Goal: Task Accomplishment & Management: Manage account settings

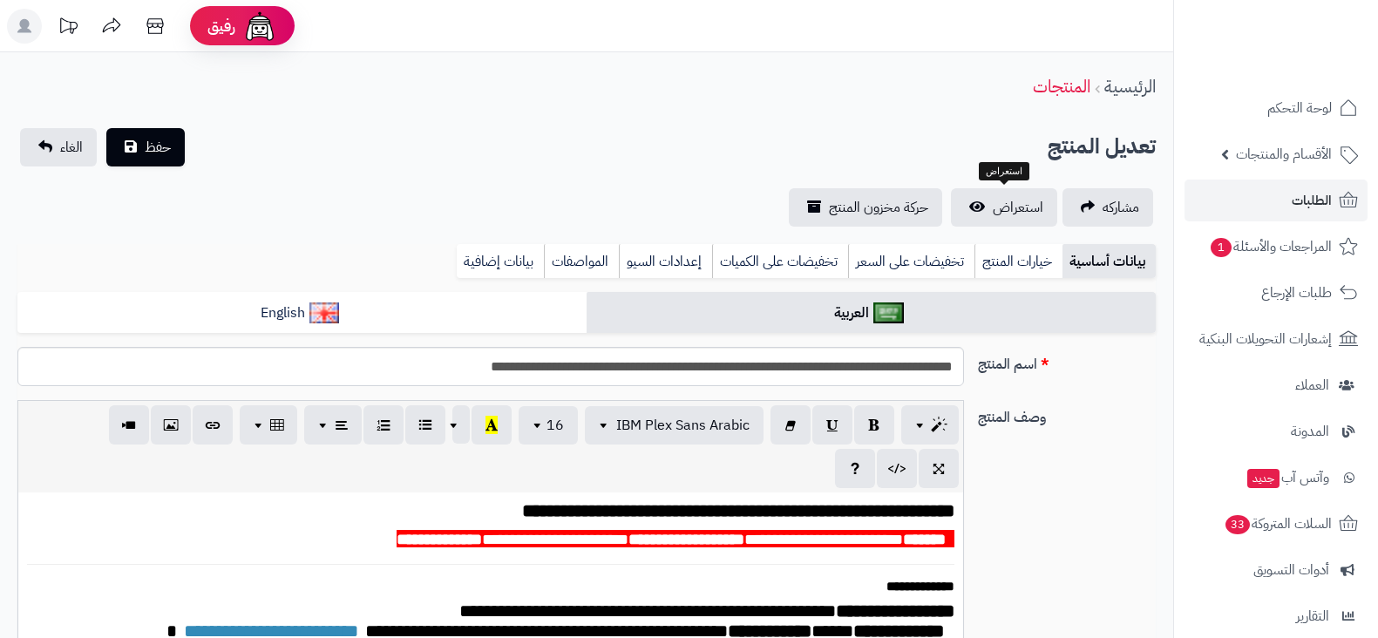
click at [990, 194] on link "استعراض" at bounding box center [1004, 207] width 106 height 38
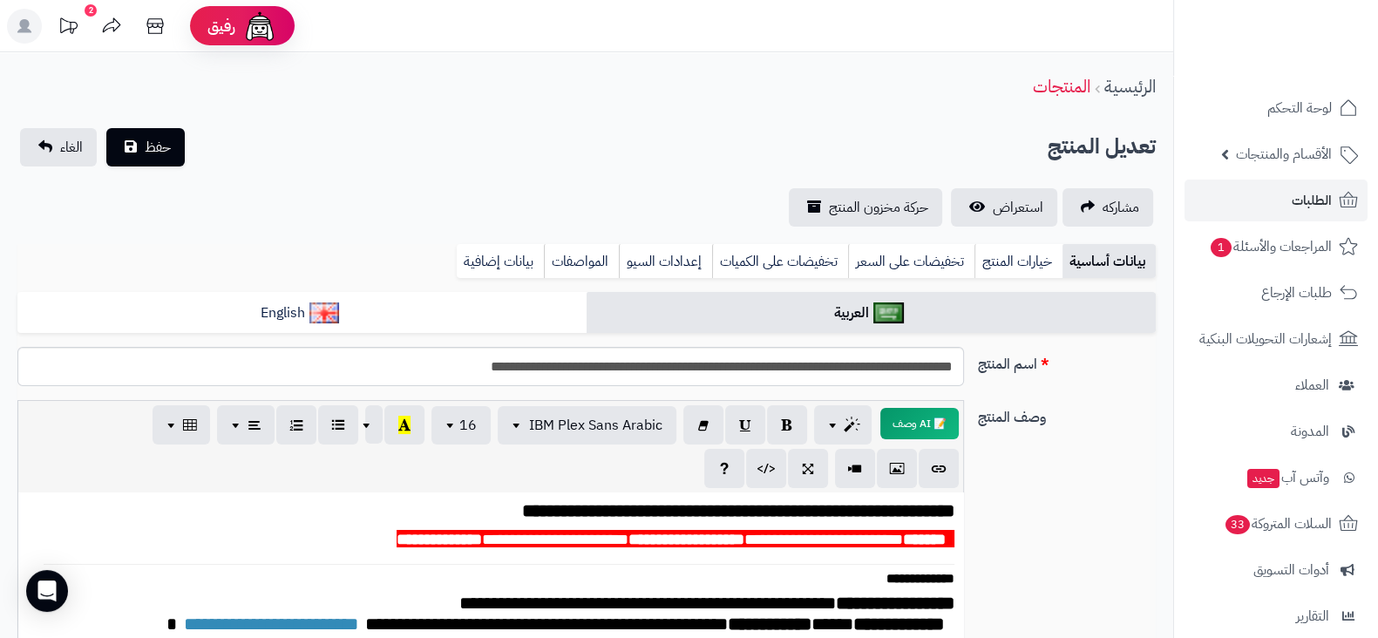
scroll to position [292, 0]
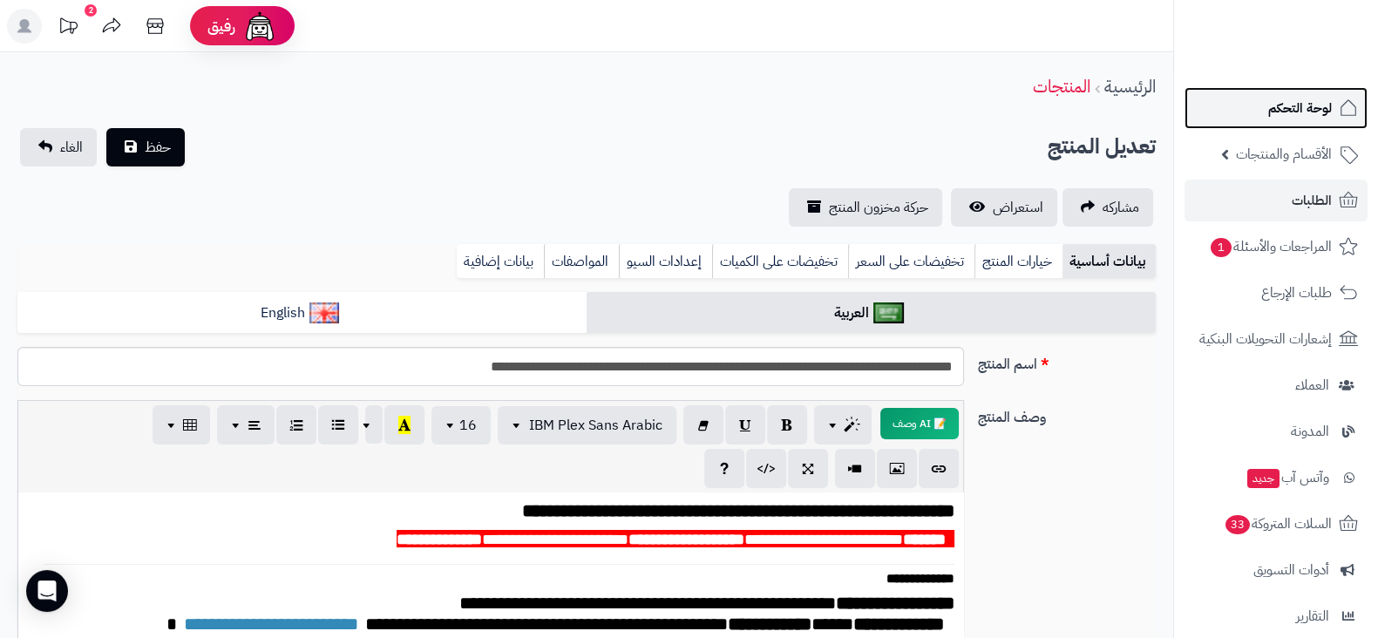
click at [1251, 112] on link "لوحة التحكم" at bounding box center [1276, 108] width 183 height 42
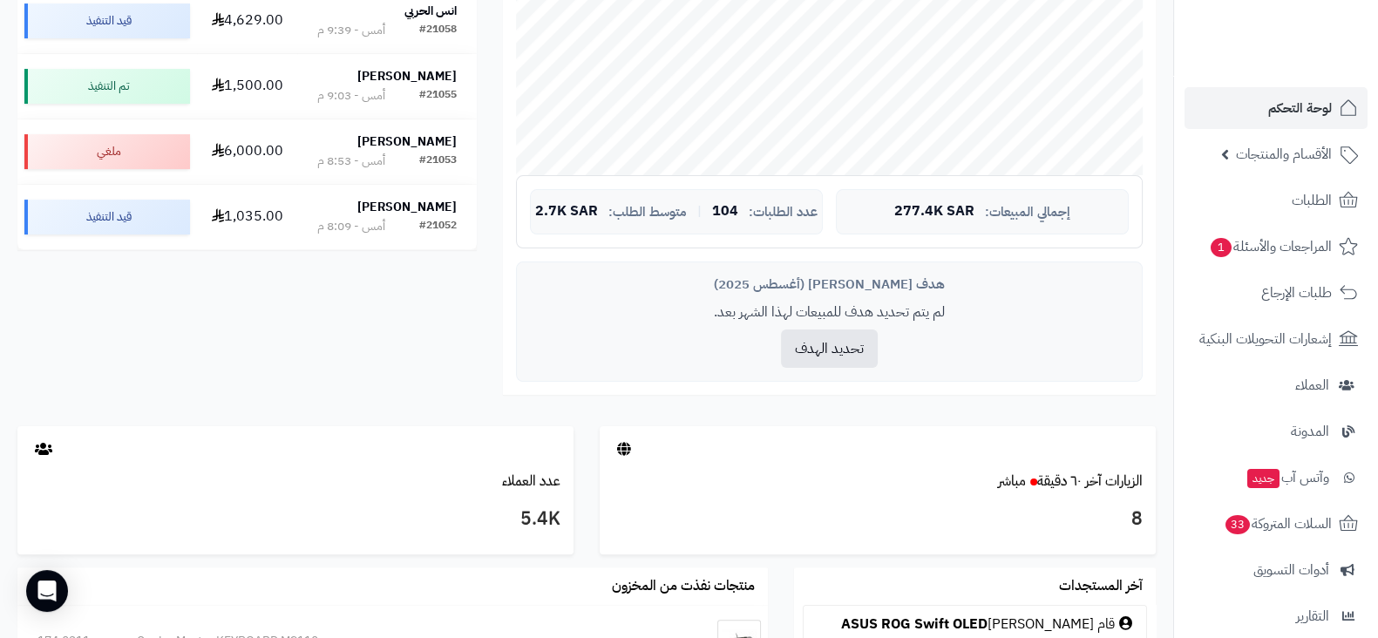
scroll to position [502, 0]
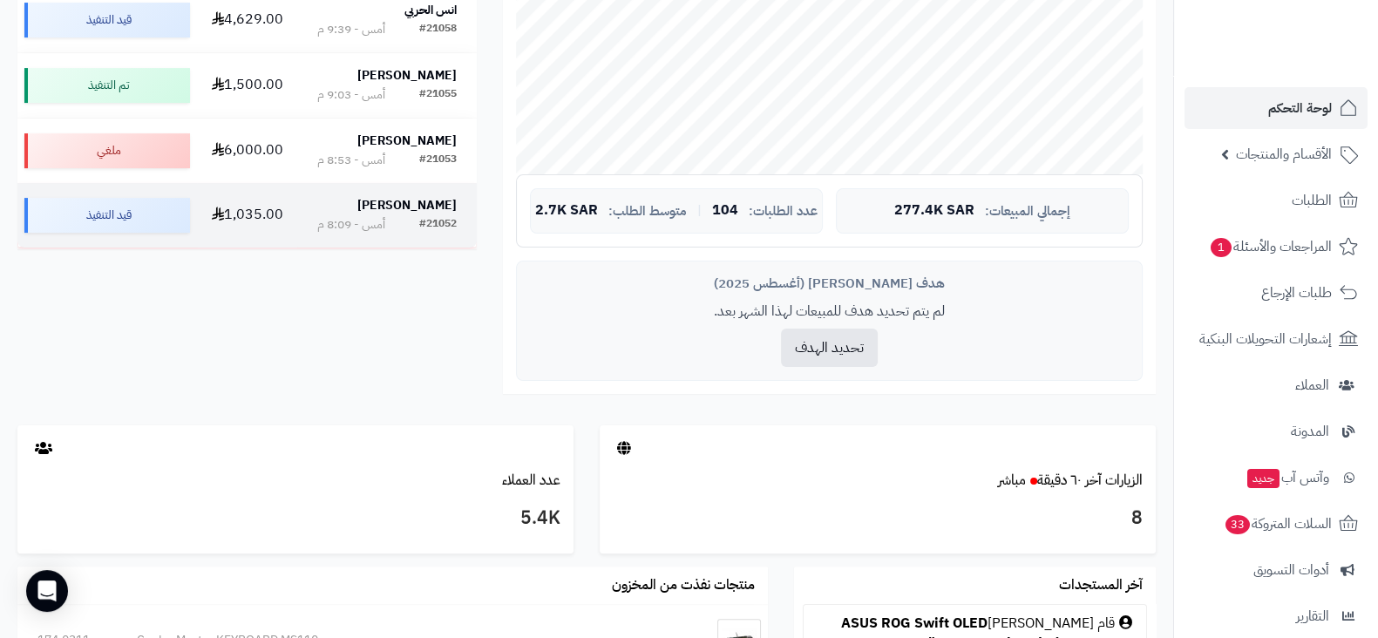
click at [395, 205] on div "[PERSON_NAME]" at bounding box center [386, 205] width 139 height 17
click at [445, 214] on strong "[PERSON_NAME]" at bounding box center [406, 205] width 99 height 18
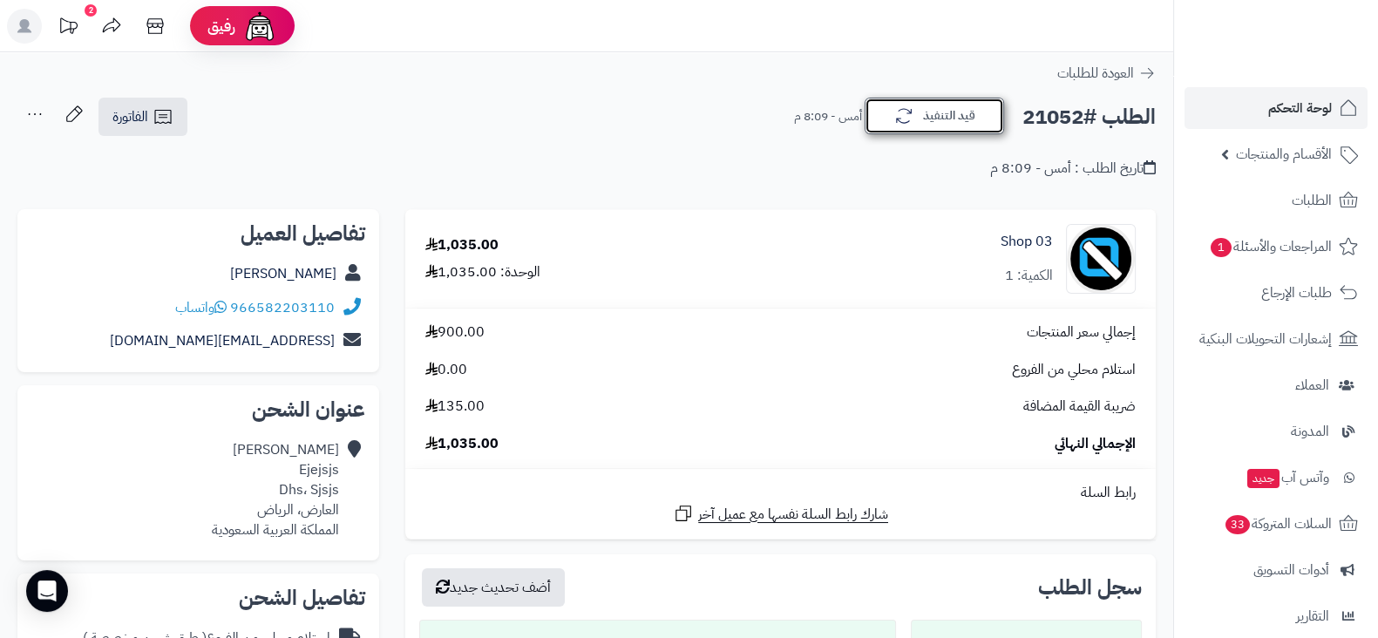
click at [932, 126] on button "قيد التنفيذ" at bounding box center [934, 116] width 139 height 37
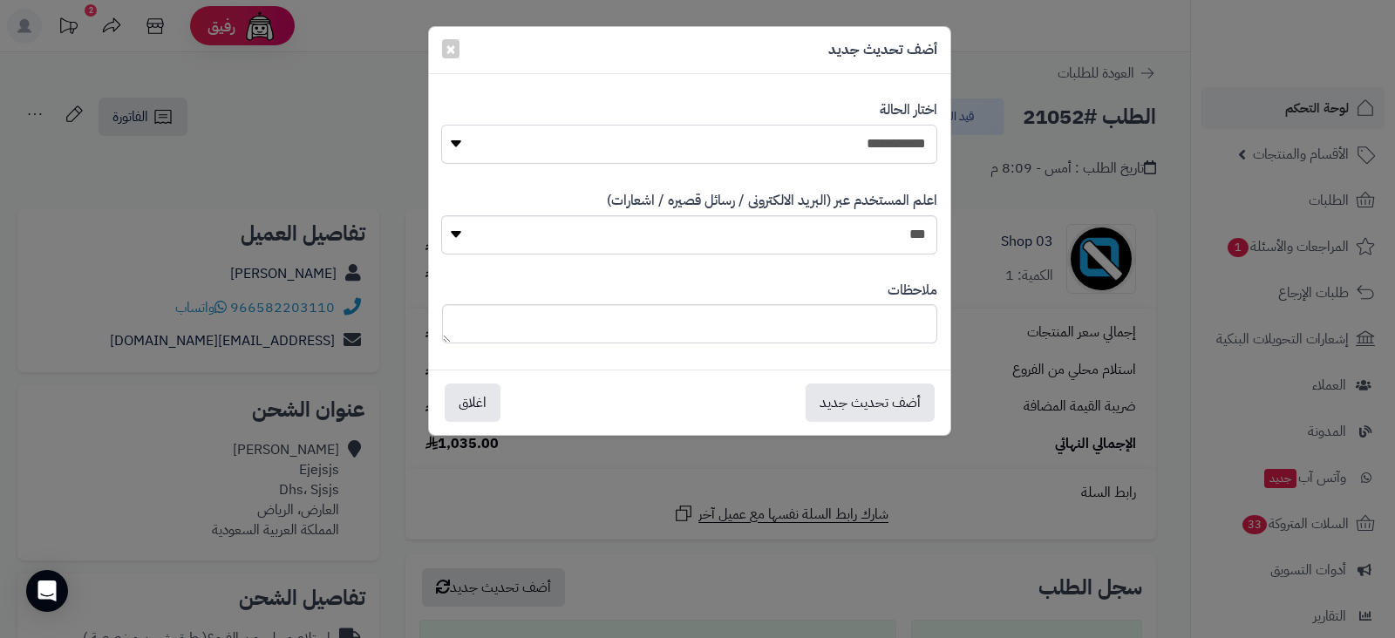
click at [846, 153] on select "**********" at bounding box center [688, 144] width 495 height 39
select select "*"
click at [441, 125] on select "**********" at bounding box center [688, 144] width 495 height 39
click at [889, 391] on button "أضف تحديث جديد" at bounding box center [869, 402] width 129 height 38
